Goal: Task Accomplishment & Management: Manage account settings

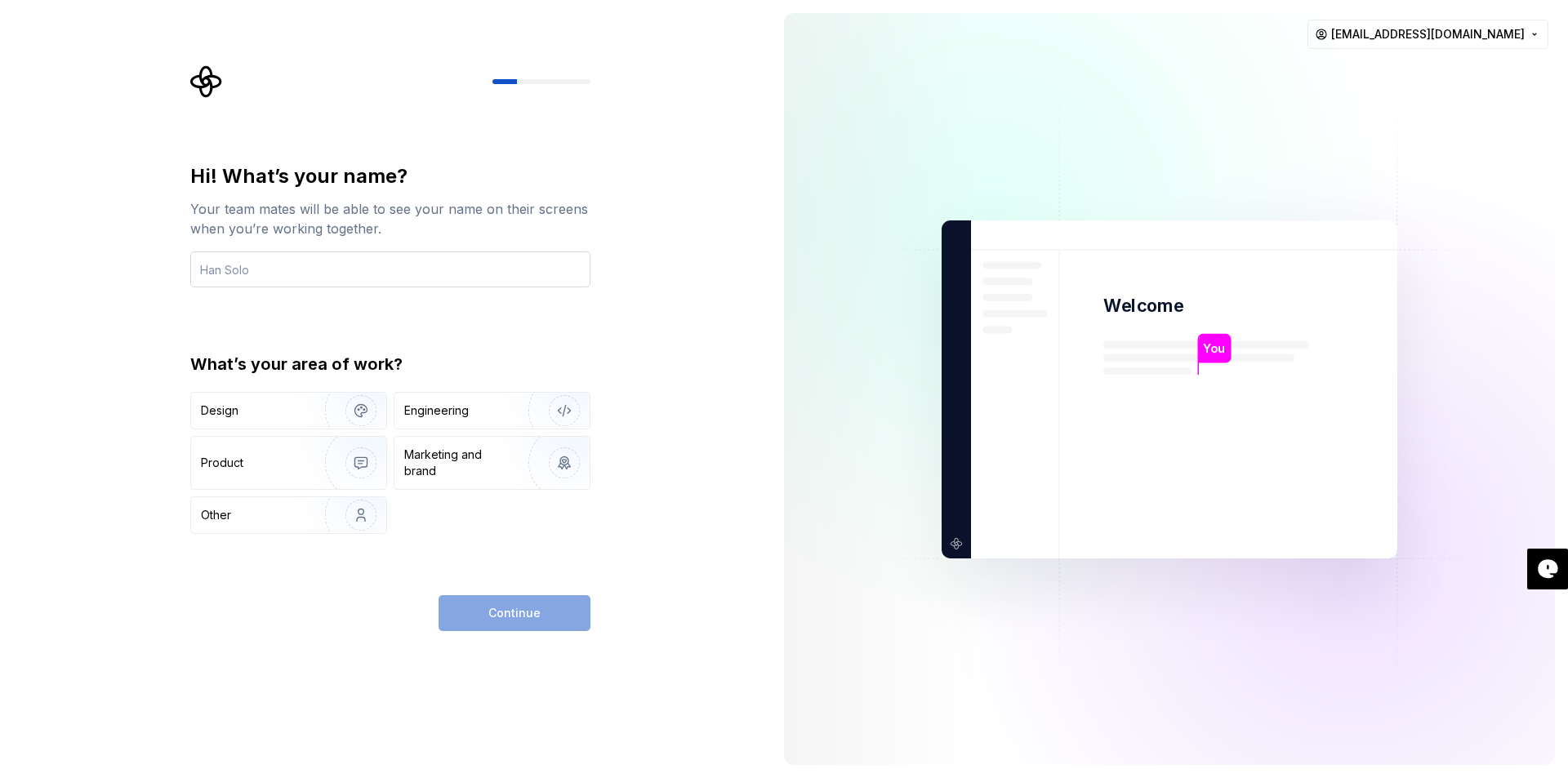
click at [351, 278] on input "text" at bounding box center [390, 269] width 400 height 36
click at [658, 278] on div "Hi! What’s your name? Your team mates will be able to see your name on their sc…" at bounding box center [385, 389] width 771 height 778
click at [1483, 39] on html "Hi! What’s your name? Your team mates will be able to see your name on their sc…" at bounding box center [784, 389] width 1568 height 778
click at [1448, 102] on div "Delete account" at bounding box center [1480, 103] width 155 height 16
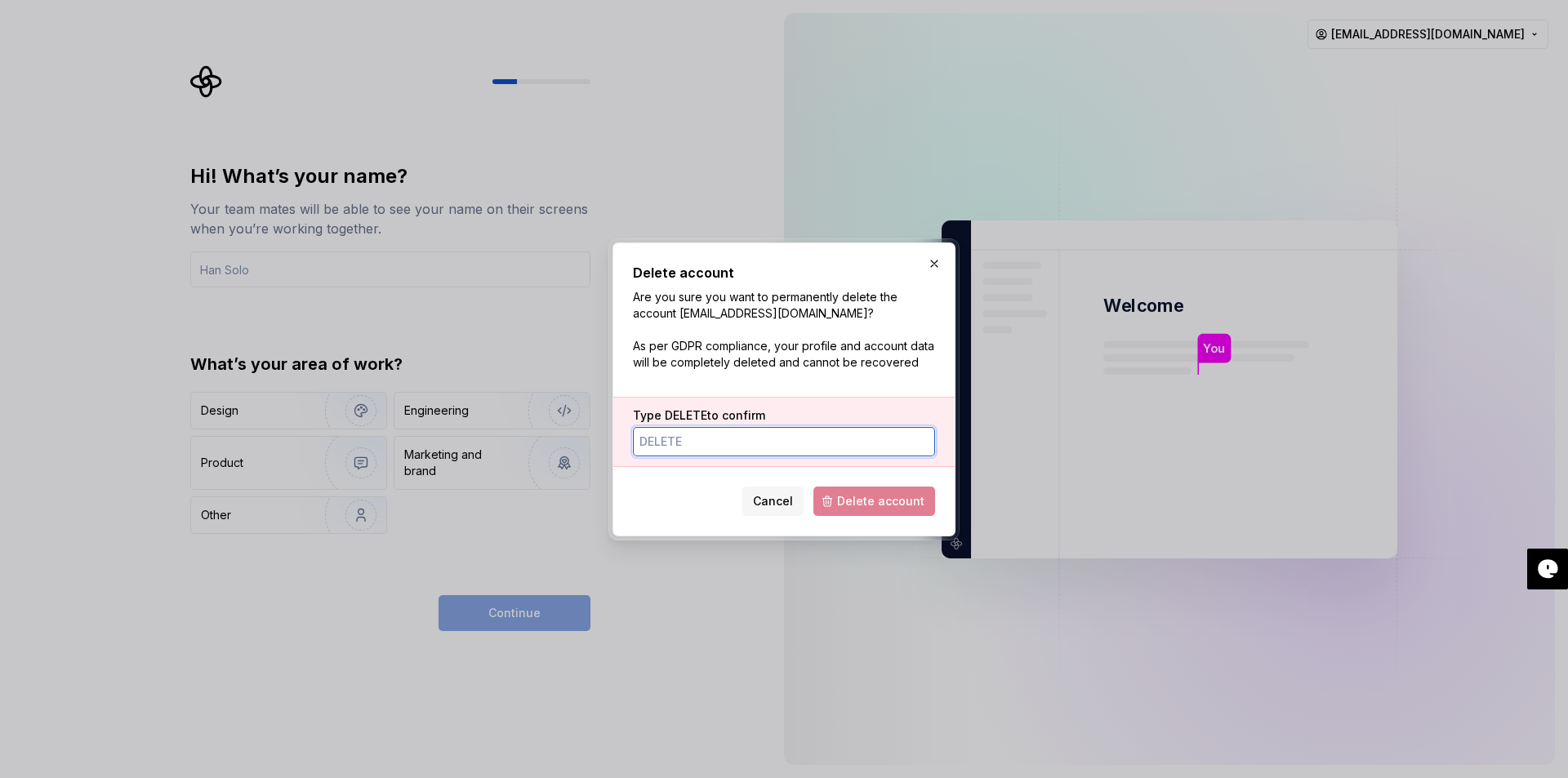
click at [679, 444] on input "Type DELETE to confirm" at bounding box center [784, 441] width 303 height 29
type input "dELETE"
click at [873, 507] on span "Delete account" at bounding box center [881, 501] width 87 height 16
